Goal: Contribute content: Contribute content

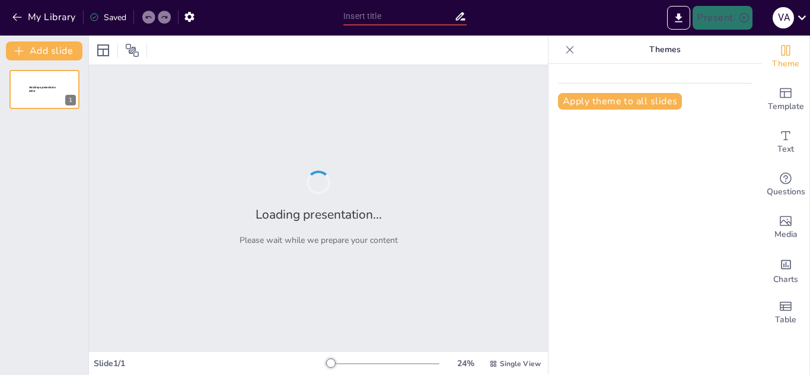
type input "New Sendsteps"
type input "FILOSOFIA ANTIGUA"
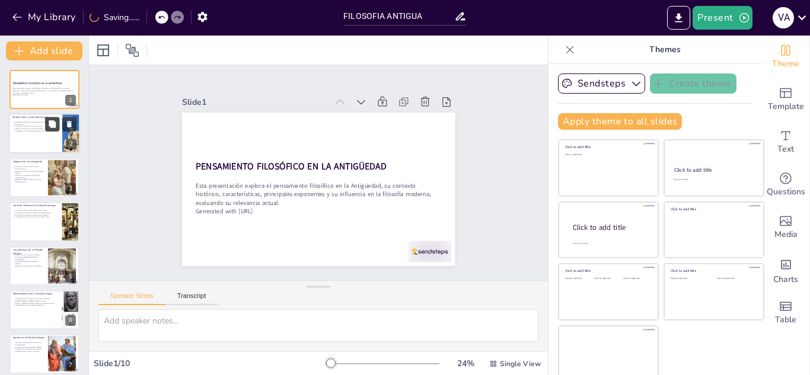
click at [50, 123] on icon at bounding box center [52, 124] width 7 height 7
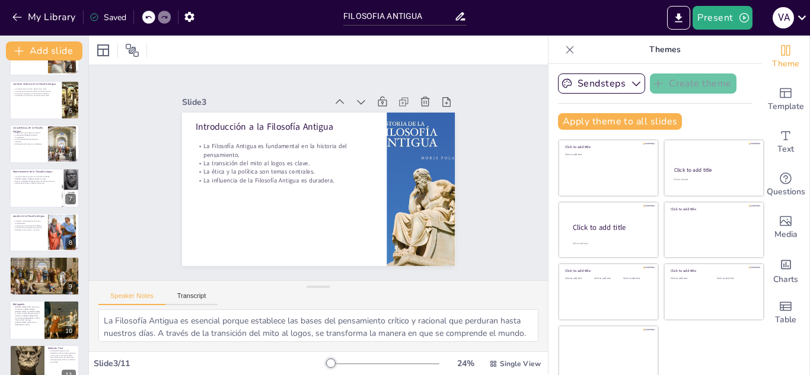
scroll to position [184, 0]
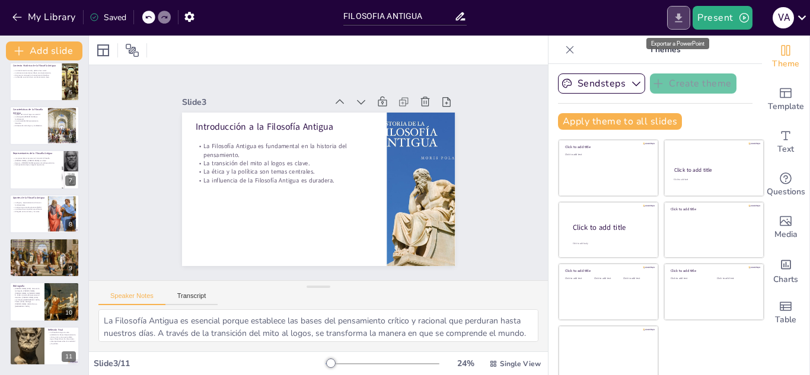
click at [682, 19] on icon "Export to PowerPoint" at bounding box center [678, 18] width 12 height 12
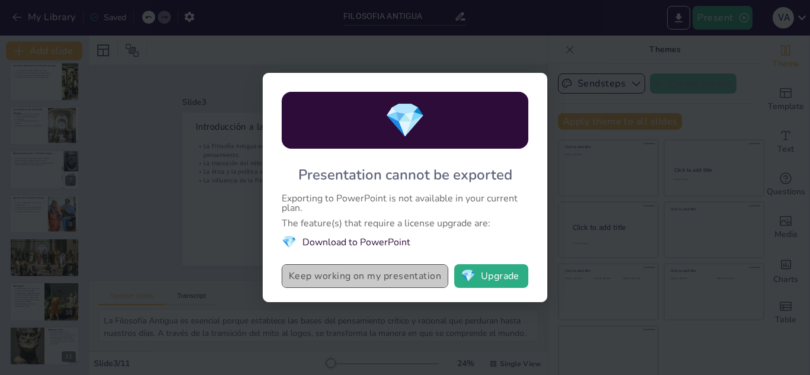
click at [382, 273] on button "Keep working on my presentation" at bounding box center [365, 276] width 167 height 24
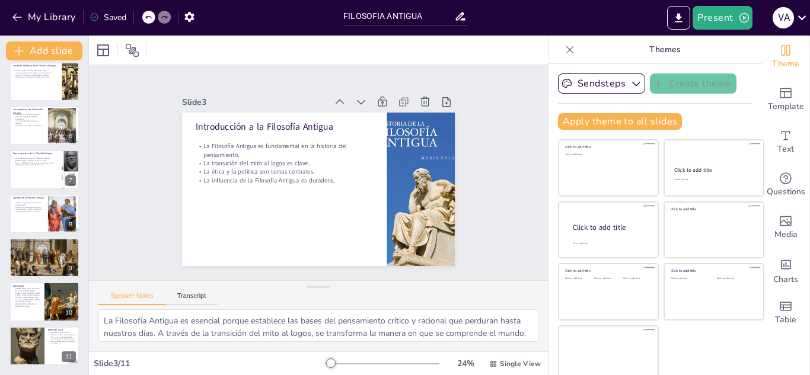
scroll to position [7, 0]
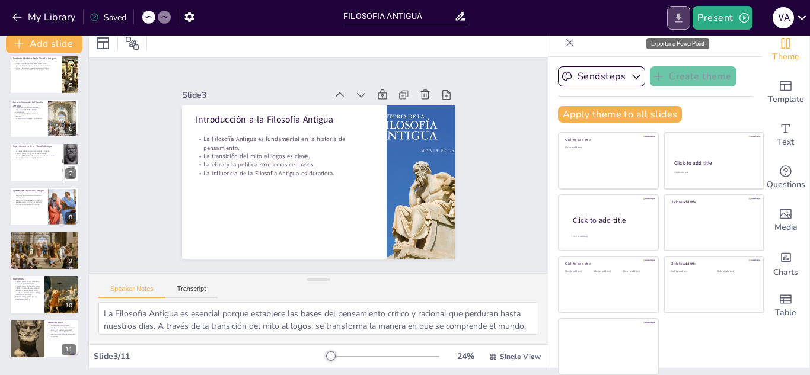
click at [687, 18] on button "Export to PowerPoint" at bounding box center [678, 18] width 23 height 24
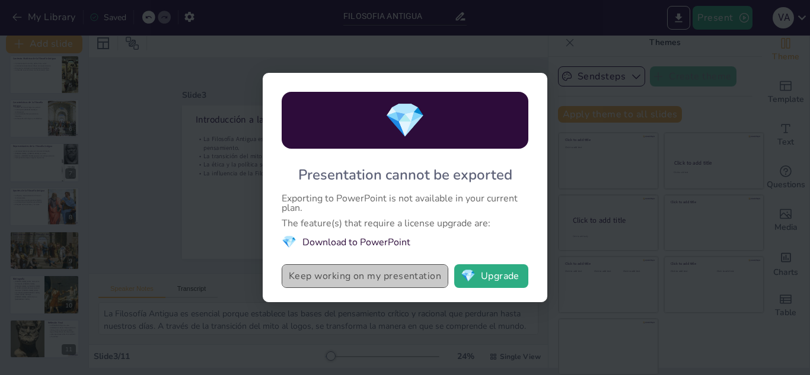
click at [402, 272] on button "Keep working on my presentation" at bounding box center [365, 276] width 167 height 24
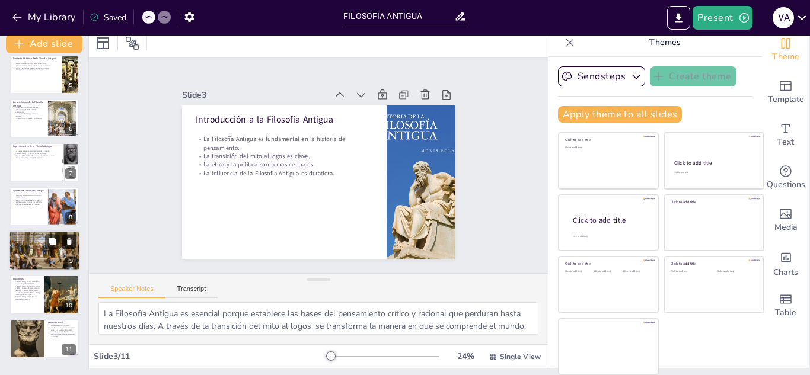
click at [65, 242] on icon at bounding box center [69, 242] width 8 height 8
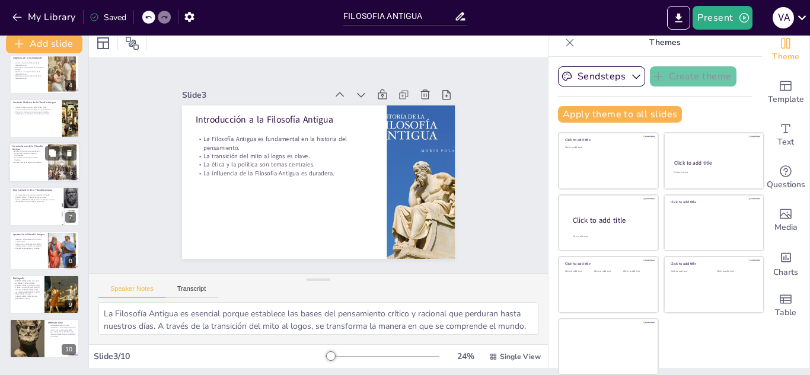
click at [43, 178] on div at bounding box center [44, 162] width 71 height 40
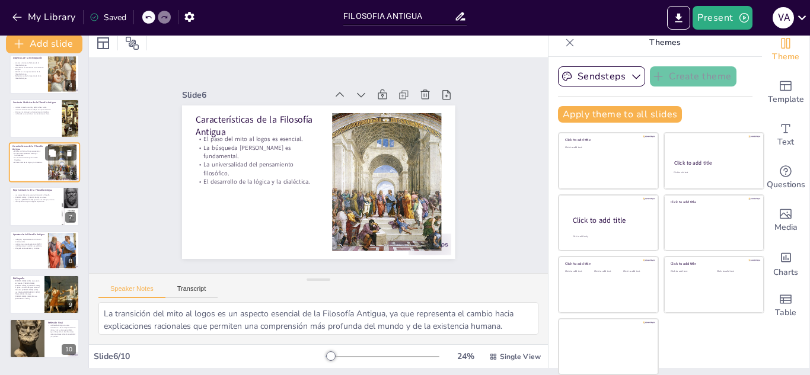
scroll to position [92, 0]
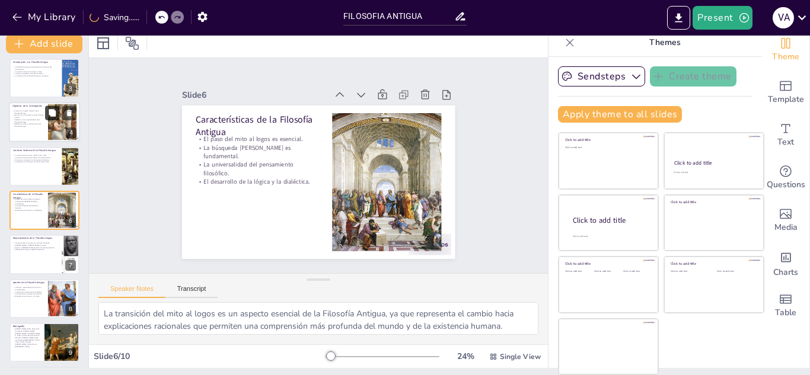
click at [57, 112] on button at bounding box center [52, 113] width 14 height 14
type textarea "Comprender el contexto histórico en el que surge la Filosofía Antigua es fundam…"
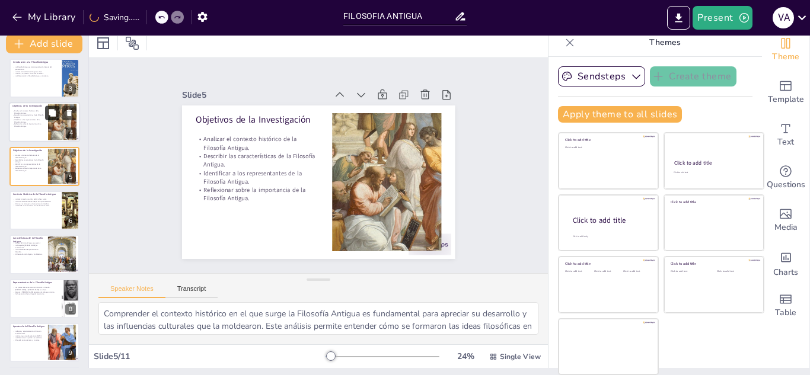
scroll to position [48, 0]
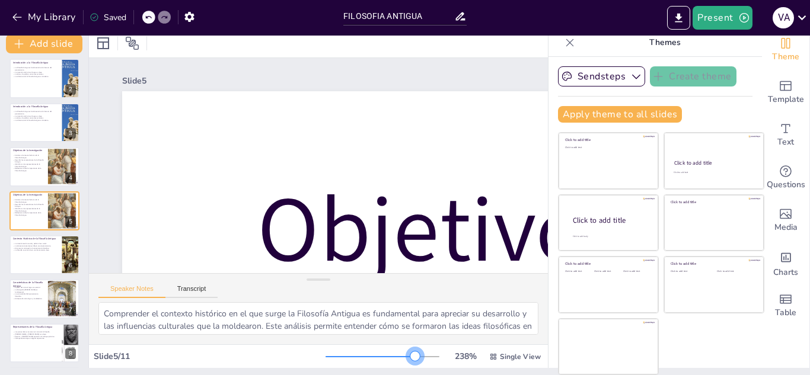
click at [397, 357] on div at bounding box center [382, 356] width 114 height 9
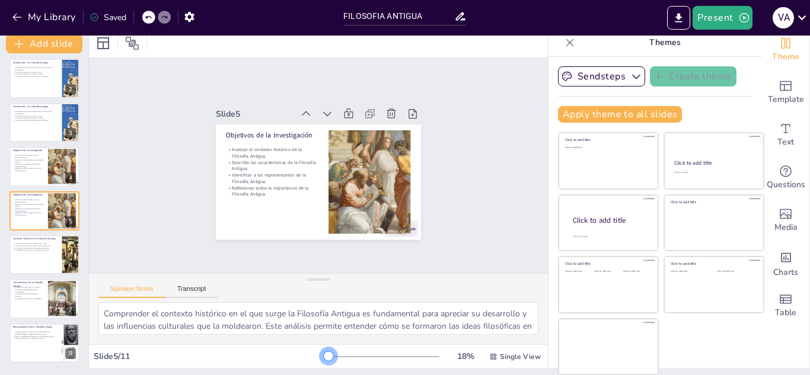
click at [325, 356] on div at bounding box center [326, 356] width 3 height 1
click at [684, 24] on icon "Export to PowerPoint" at bounding box center [678, 18] width 12 height 12
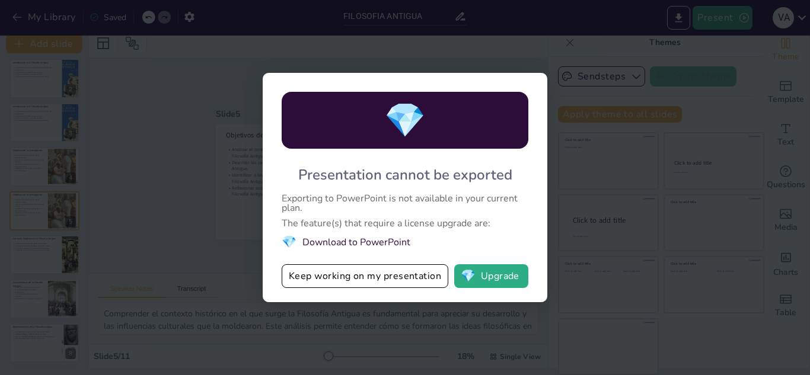
click at [356, 241] on li "💎 Download to PowerPoint" at bounding box center [405, 242] width 247 height 16
click at [350, 277] on button "Keep working on my presentation" at bounding box center [365, 276] width 167 height 24
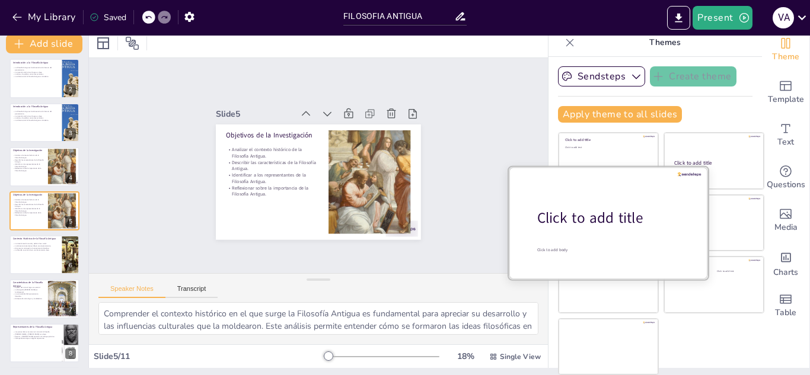
click at [590, 219] on div "Click to add title" at bounding box center [612, 218] width 151 height 20
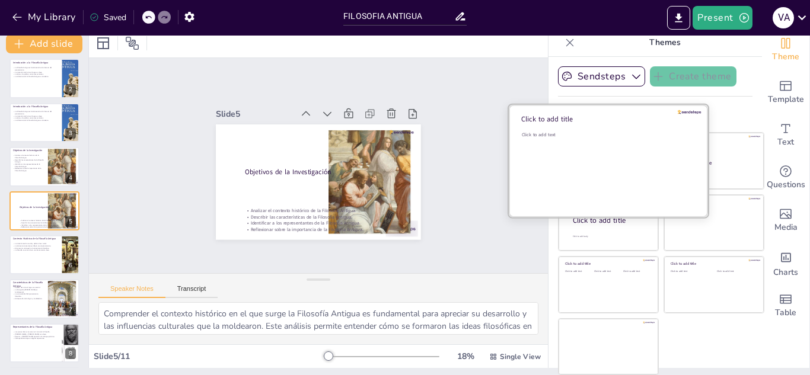
click at [598, 149] on div "Click to add text" at bounding box center [607, 168] width 170 height 73
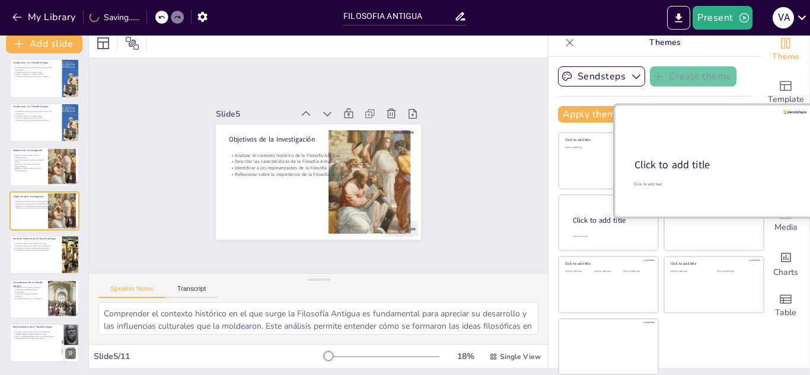
click at [704, 160] on div "Click to add title" at bounding box center [712, 165] width 157 height 14
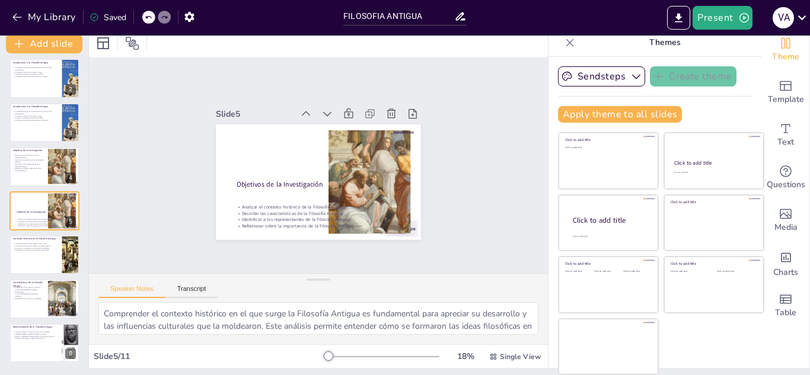
click at [159, 18] on div at bounding box center [164, 17] width 13 height 13
click at [144, 18] on div at bounding box center [148, 17] width 13 height 13
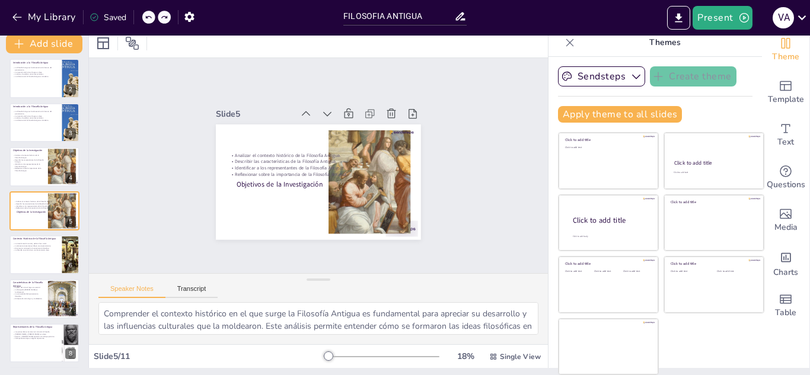
click at [144, 18] on div at bounding box center [148, 17] width 13 height 13
click at [144, 18] on div "My Library Saving......" at bounding box center [106, 16] width 213 height 21
click at [149, 17] on icon at bounding box center [148, 17] width 6 height 3
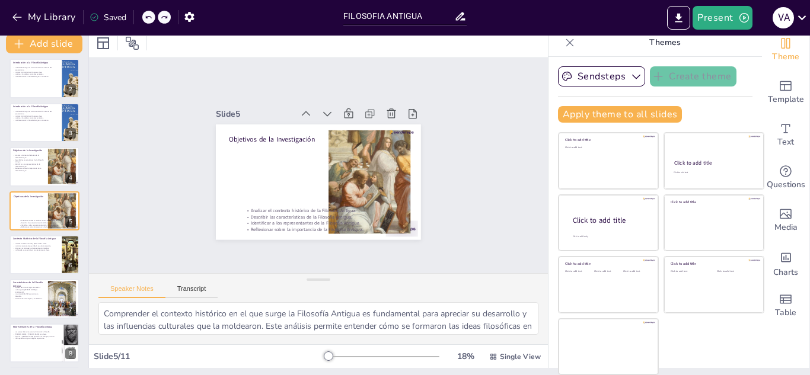
click at [149, 17] on icon at bounding box center [148, 17] width 6 height 3
click at [149, 17] on div "My Library Saving......" at bounding box center [106, 16] width 213 height 21
click at [158, 17] on icon at bounding box center [161, 17] width 7 height 7
click at [158, 17] on div at bounding box center [164, 17] width 13 height 13
click at [160, 17] on div at bounding box center [164, 17] width 13 height 13
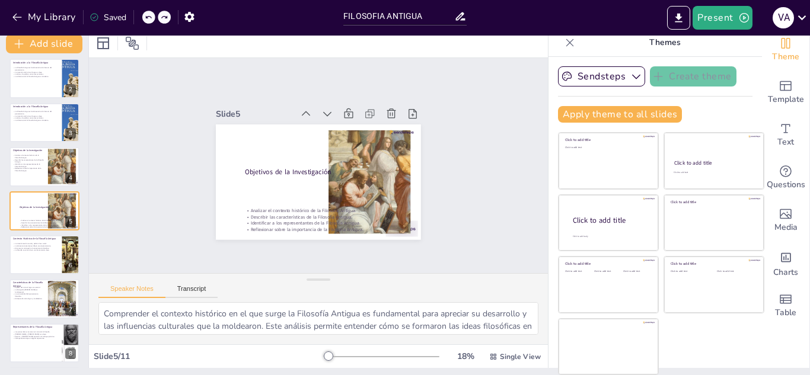
click at [160, 17] on div at bounding box center [156, 17] width 28 height 13
click at [160, 17] on icon at bounding box center [161, 17] width 6 height 3
click at [178, 21] on button "button" at bounding box center [189, 16] width 22 height 21
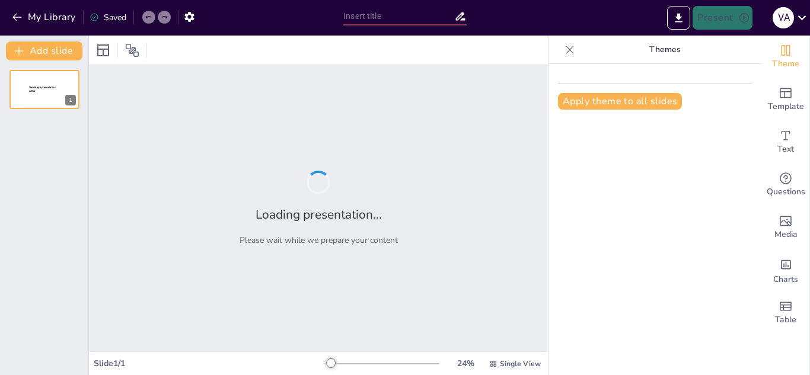
type input "FILOSOFIA ANTIGUA"
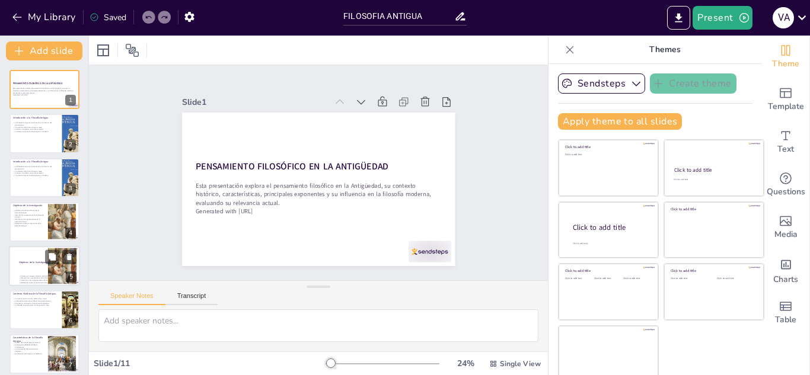
click at [59, 268] on div at bounding box center [62, 266] width 91 height 36
type textarea "Comprender el contexto histórico en el que surge la Filosofía Antigua es fundam…"
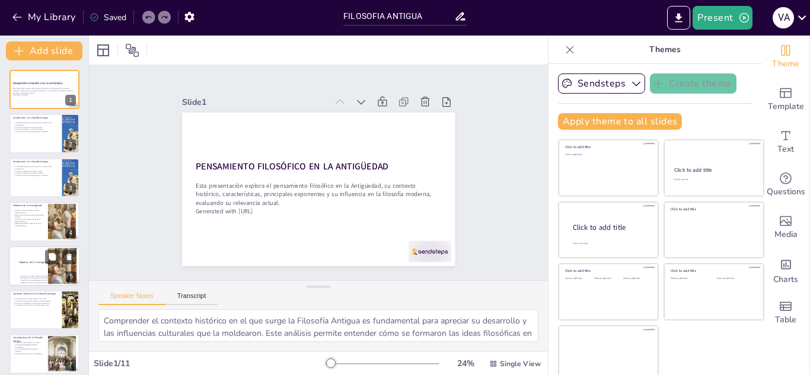
scroll to position [48, 0]
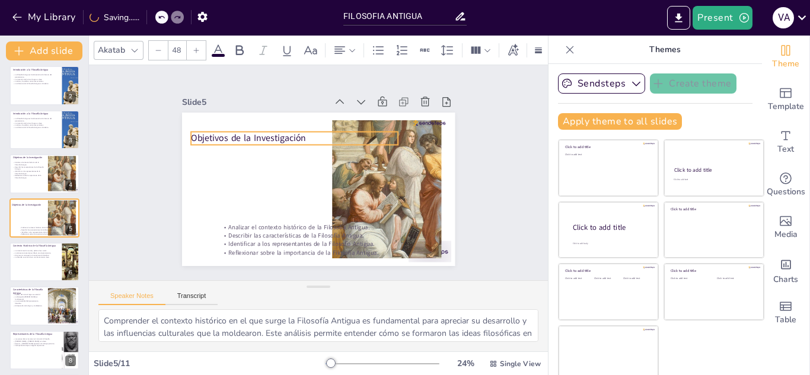
drag, startPoint x: 245, startPoint y: 174, endPoint x: 215, endPoint y: 135, distance: 49.4
click at [271, 135] on div "Objetivos de la Investigación Analizar el contexto histórico de la Filosofía An…" at bounding box center [362, 132] width 183 height 203
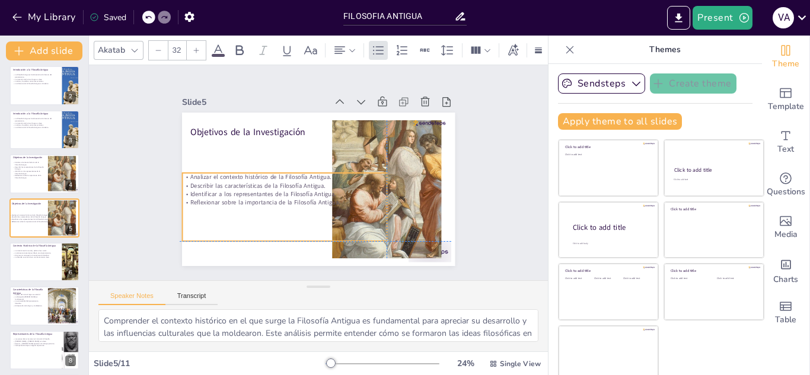
drag, startPoint x: 242, startPoint y: 234, endPoint x: 202, endPoint y: 180, distance: 67.2
click at [248, 180] on p "Describir las características de la Filosofía Antigua." at bounding box center [346, 149] width 197 height 71
type input "29.8"
drag, startPoint x: 369, startPoint y: 236, endPoint x: 324, endPoint y: 232, distance: 45.3
click at [324, 232] on div "Objetivos de la Investigación Analizar el contexto histórico de la Filosofía An…" at bounding box center [301, 170] width 181 height 287
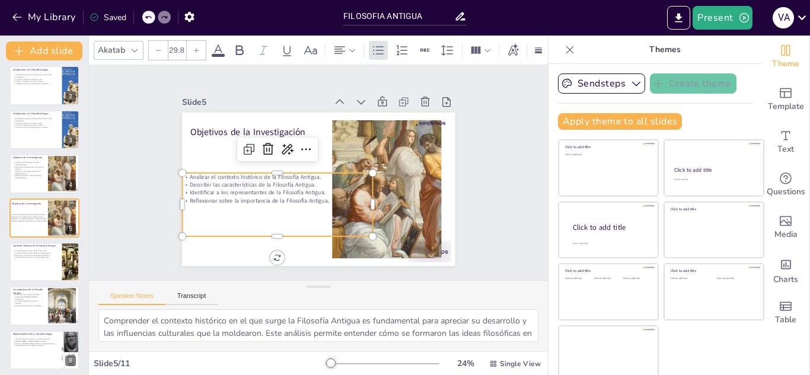
click at [460, 9] on div "FILOSOFIA ANTIGUA" at bounding box center [404, 16] width 123 height 17
click at [677, 12] on icon "Export to PowerPoint" at bounding box center [678, 18] width 12 height 12
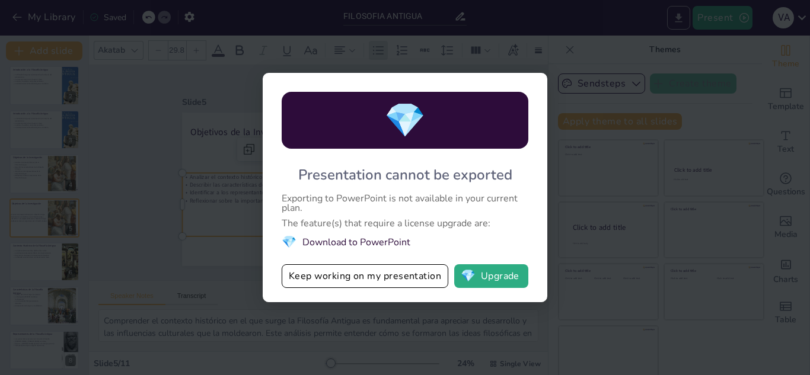
click at [677, 11] on div "💎 Presentation cannot be exported Exporting to PowerPoint is not available in y…" at bounding box center [405, 187] width 810 height 375
click at [346, 241] on li "💎 Download to PowerPoint" at bounding box center [405, 242] width 247 height 16
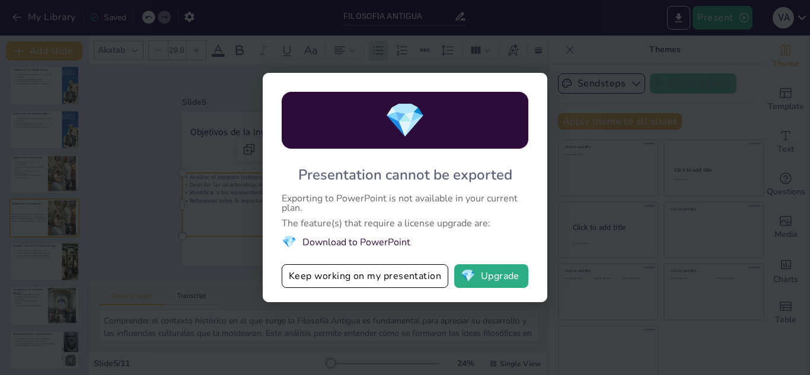
click at [346, 241] on li "💎 Download to PowerPoint" at bounding box center [405, 242] width 247 height 16
drag, startPoint x: 346, startPoint y: 241, endPoint x: 494, endPoint y: 308, distance: 162.1
click at [494, 308] on div "💎 Presentation cannot be exported Exporting to PowerPoint is not available in y…" at bounding box center [405, 187] width 810 height 375
click at [484, 270] on button "💎 Upgrade" at bounding box center [491, 276] width 74 height 24
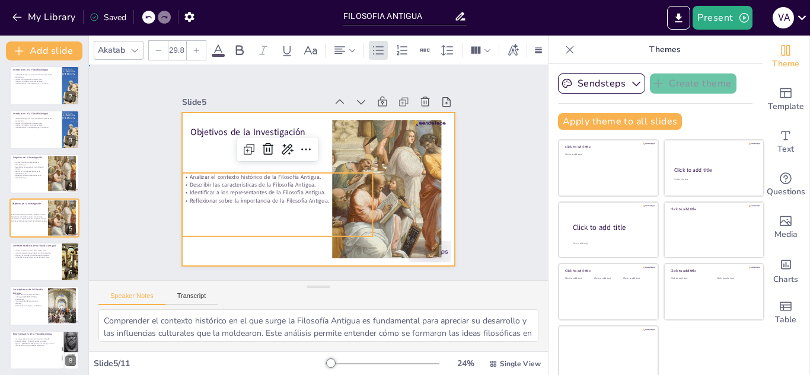
click at [225, 148] on div at bounding box center [302, 172] width 154 height 273
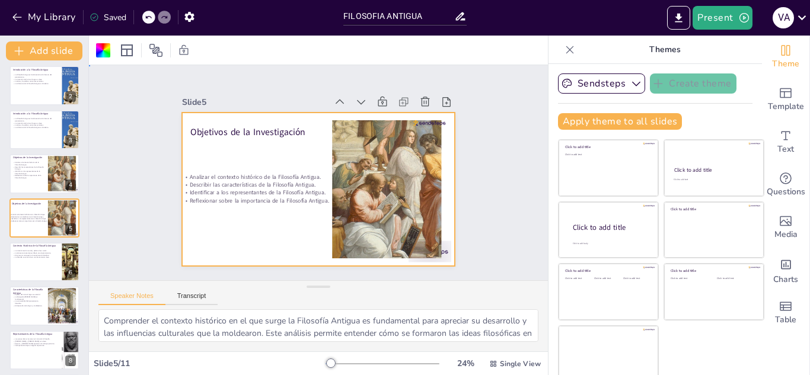
click at [265, 244] on div at bounding box center [301, 170] width 181 height 287
click at [445, 229] on icon at bounding box center [451, 235] width 12 height 12
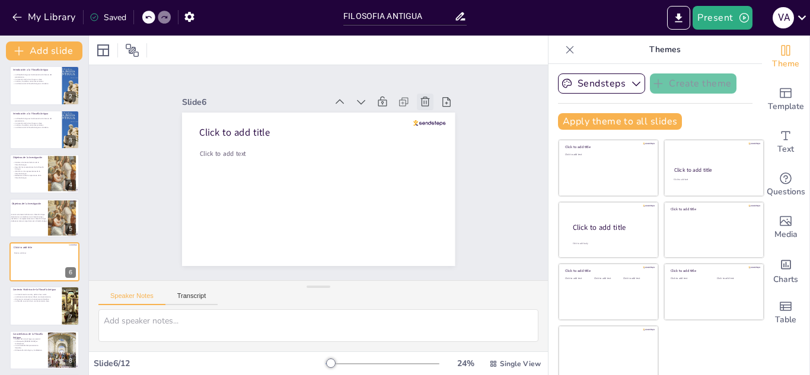
click at [414, 97] on icon at bounding box center [417, 91] width 13 height 13
type textarea "La transformación social y política en [GEOGRAPHIC_DATA] fue fundamental para e…"
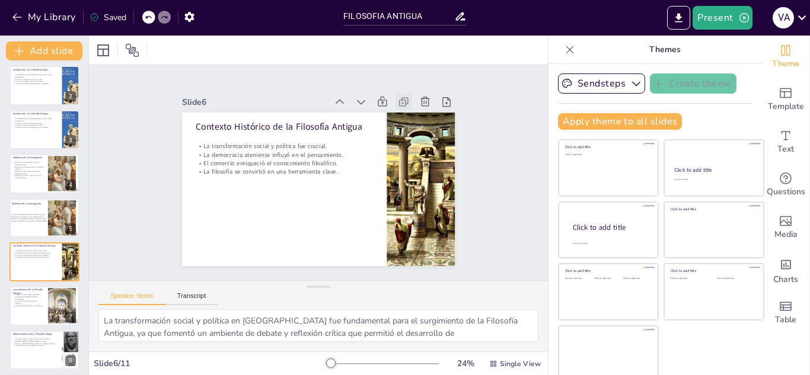
click at [425, 150] on icon at bounding box center [429, 154] width 8 height 8
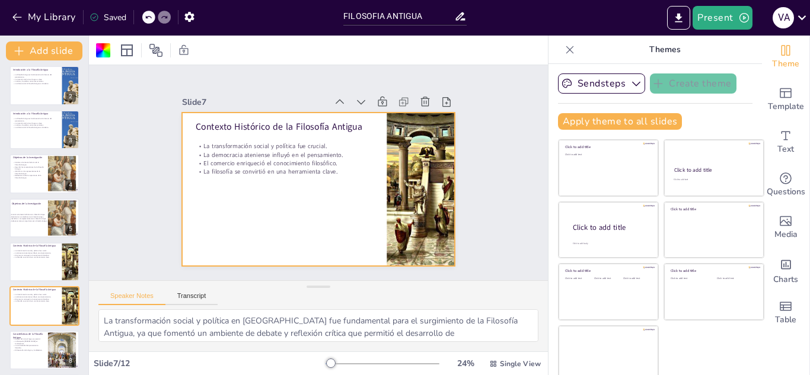
scroll to position [0, 0]
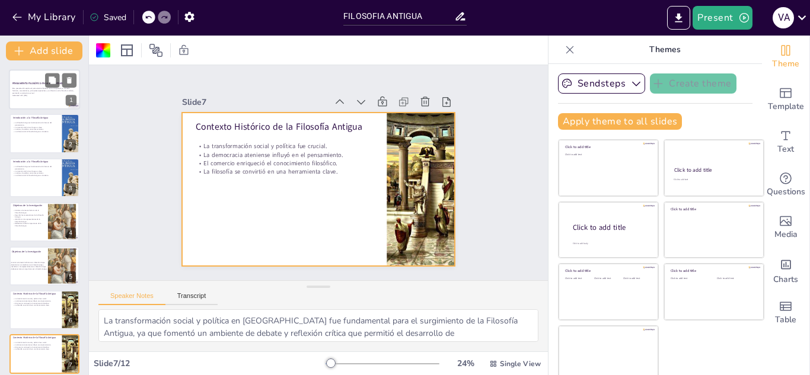
click at [61, 82] on div at bounding box center [60, 80] width 31 height 14
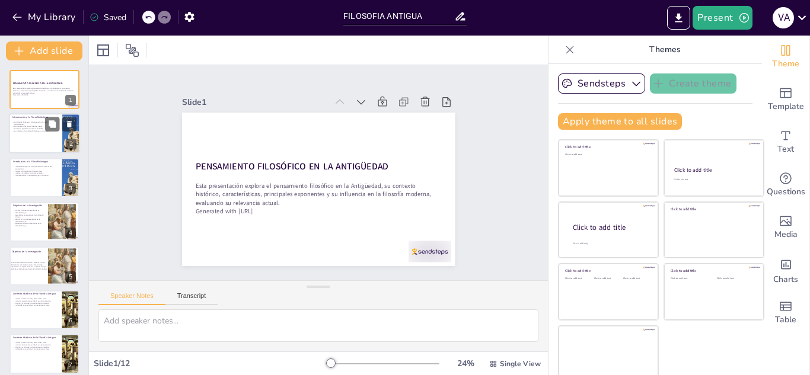
click at [46, 116] on p "Introducción a la Filosofía Antigua" at bounding box center [35, 118] width 46 height 4
type textarea "La Filosofía Antigua es esencial porque establece las bases del pensamiento crí…"
